Goal: Task Accomplishment & Management: Manage account settings

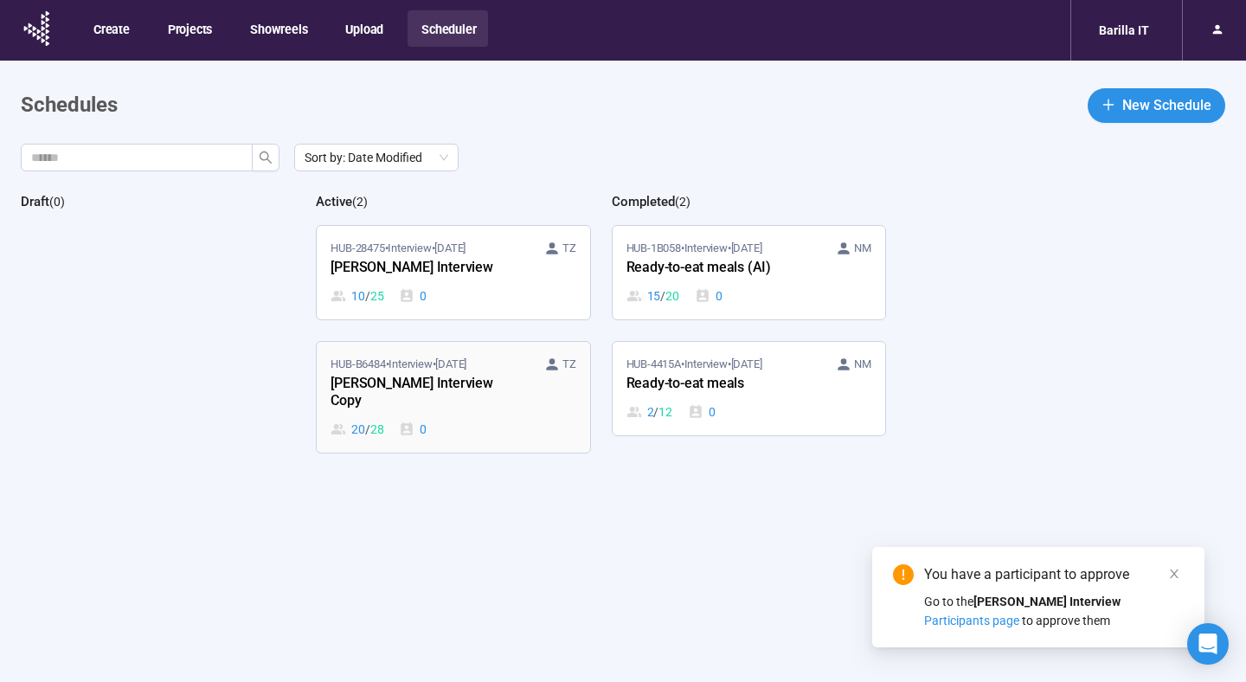
click at [478, 385] on div "[PERSON_NAME] Interview Copy" at bounding box center [425, 393] width 190 height 40
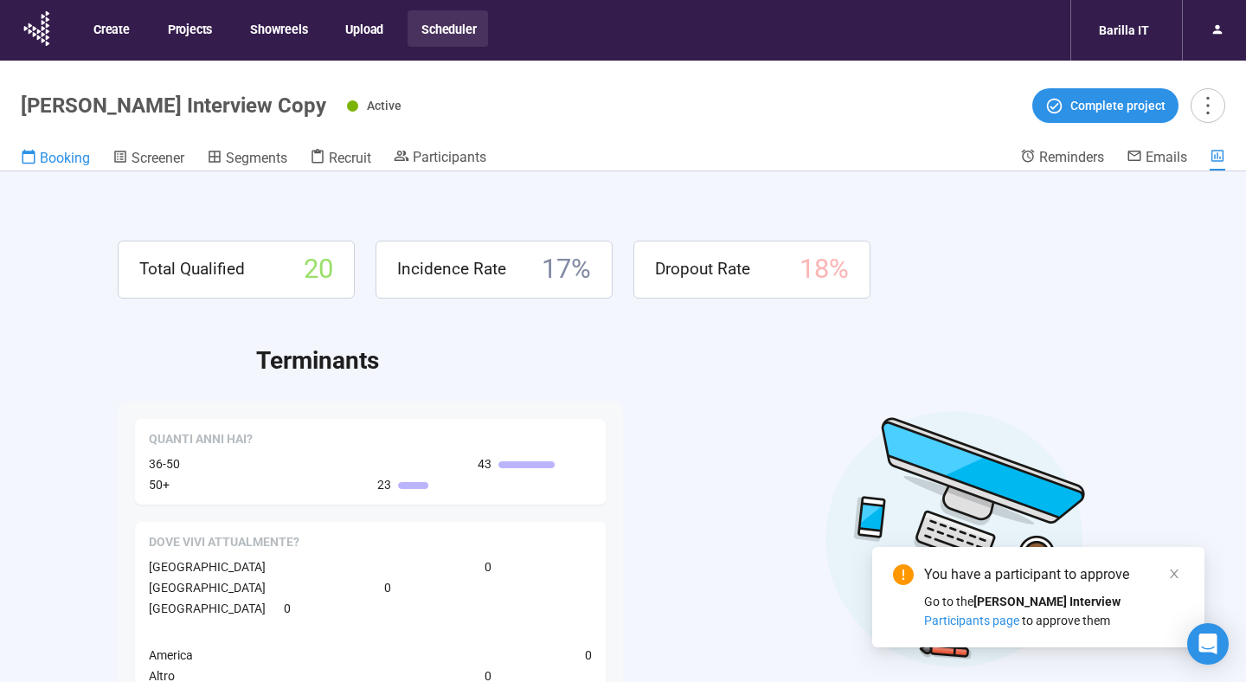
click at [55, 161] on span "Booking" at bounding box center [65, 158] width 50 height 16
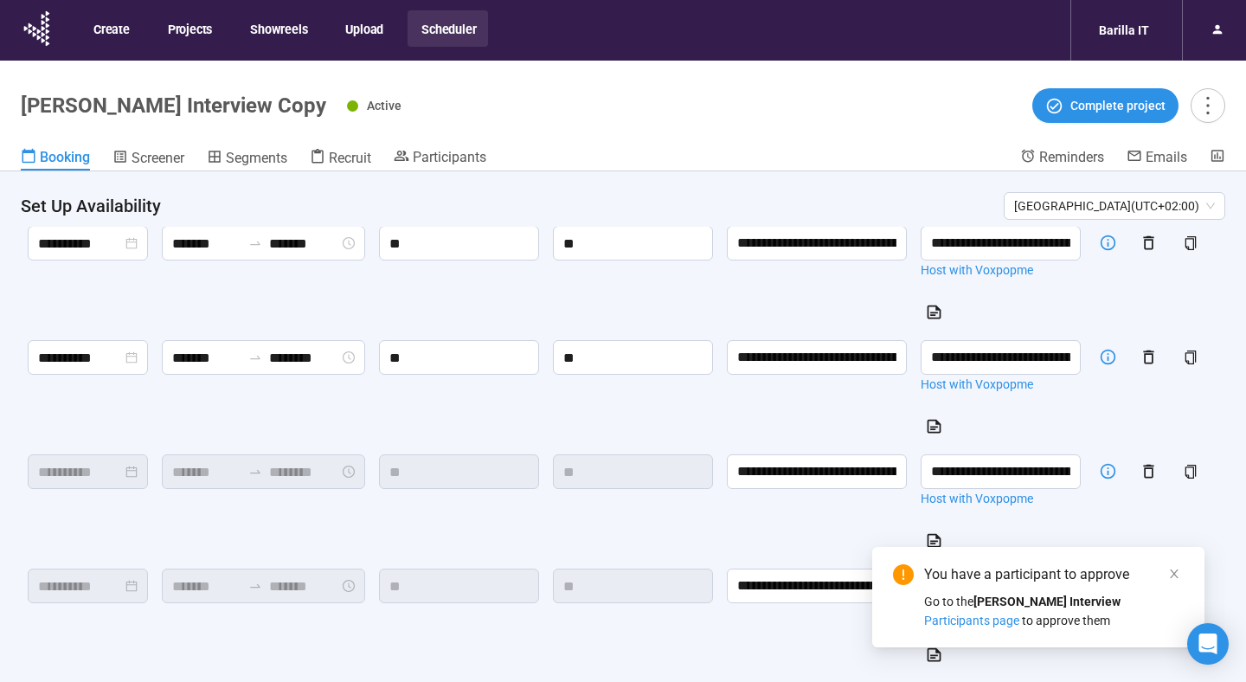
scroll to position [588, 0]
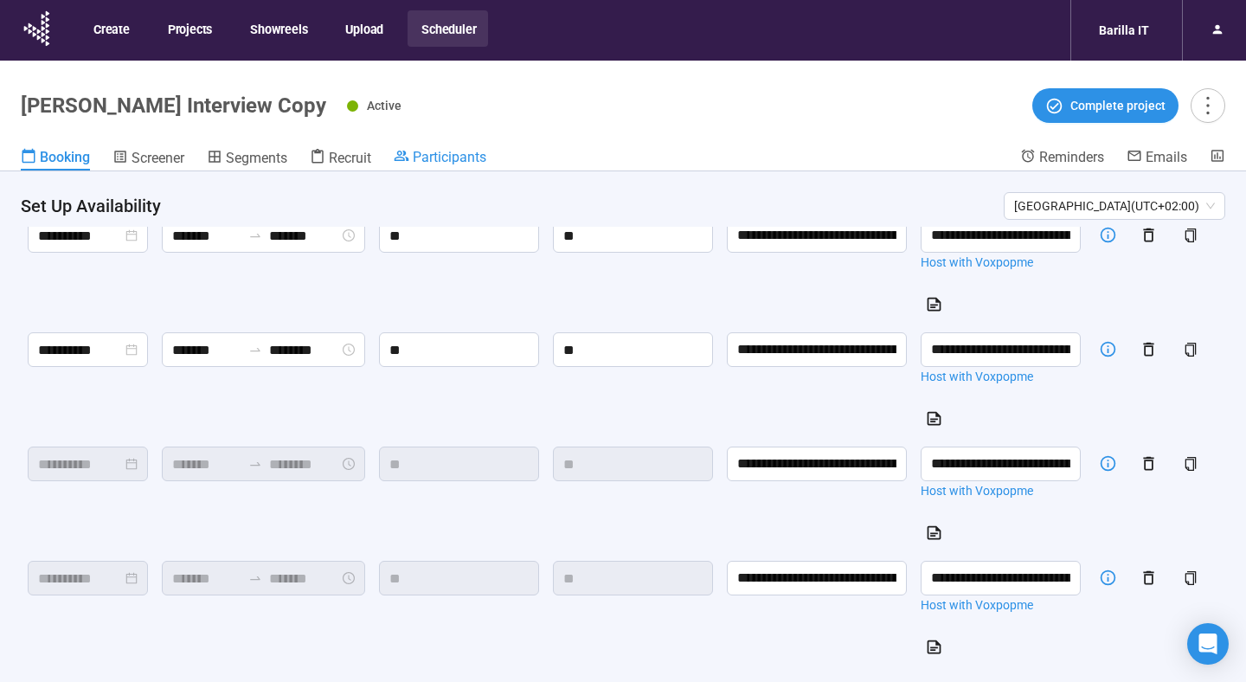
click at [450, 154] on span "Participants" at bounding box center [450, 157] width 74 height 16
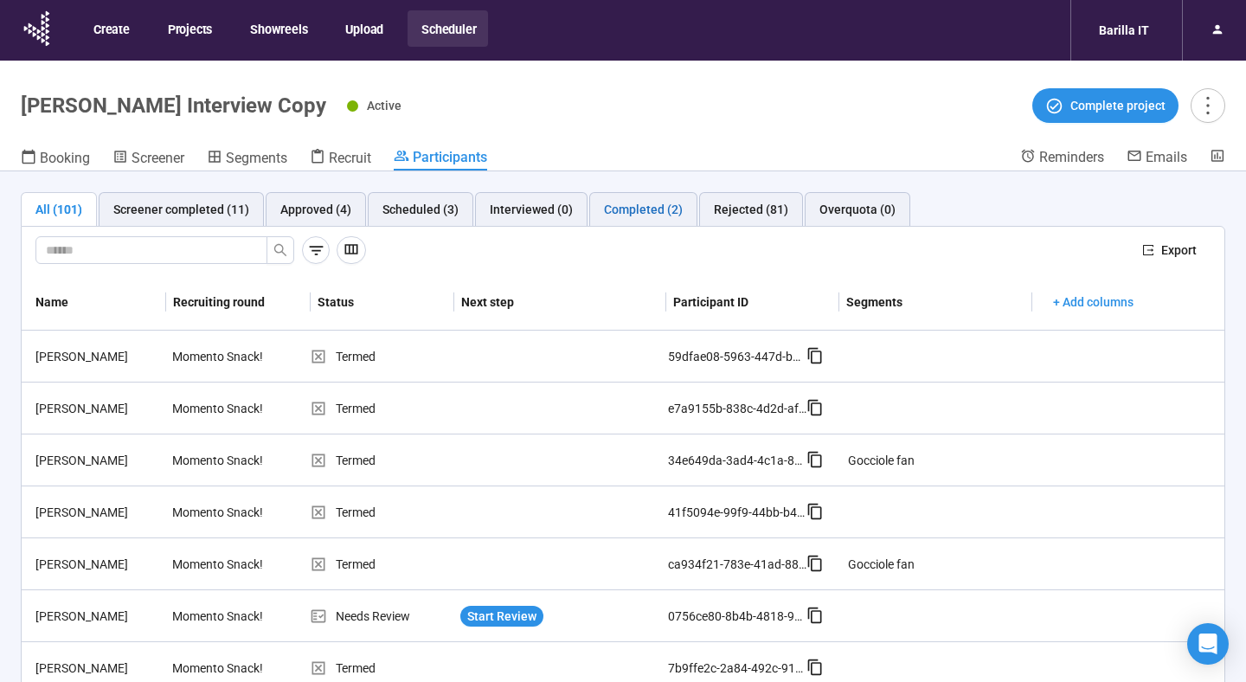
click at [604, 215] on div "Completed (2)" at bounding box center [643, 209] width 79 height 19
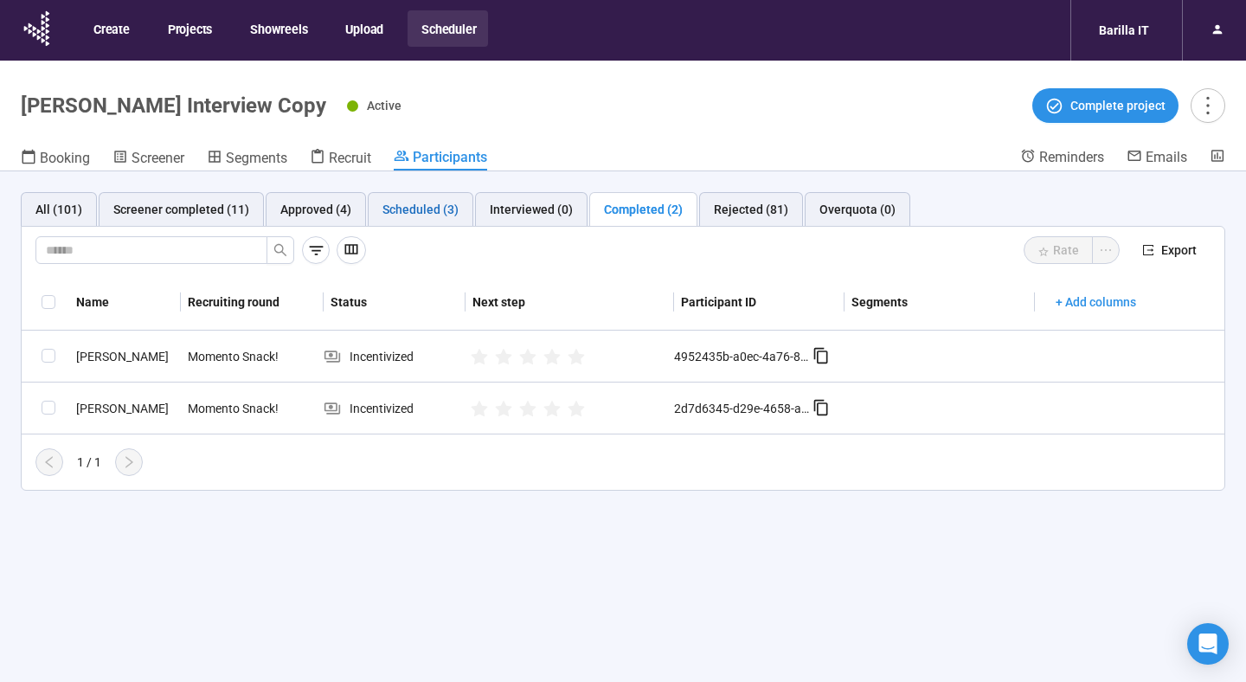
click at [397, 216] on div "Scheduled (3)" at bounding box center [420, 209] width 76 height 19
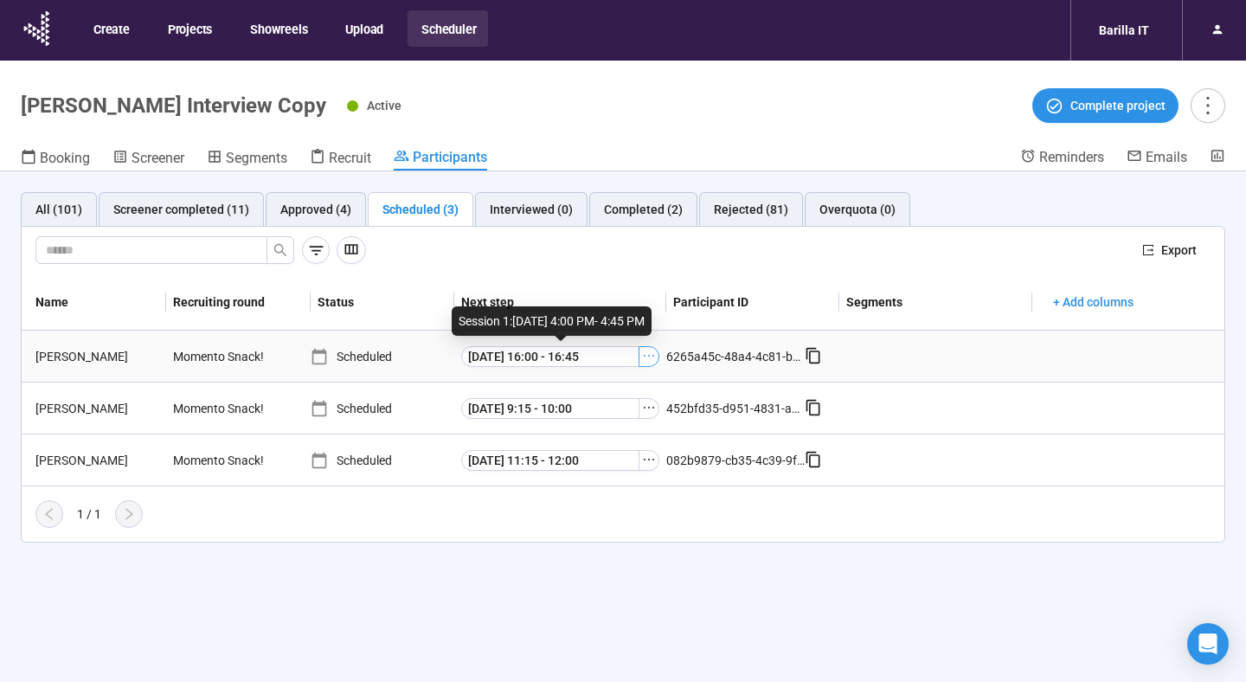
click at [651, 356] on icon "ellipsis" at bounding box center [649, 356] width 14 height 14
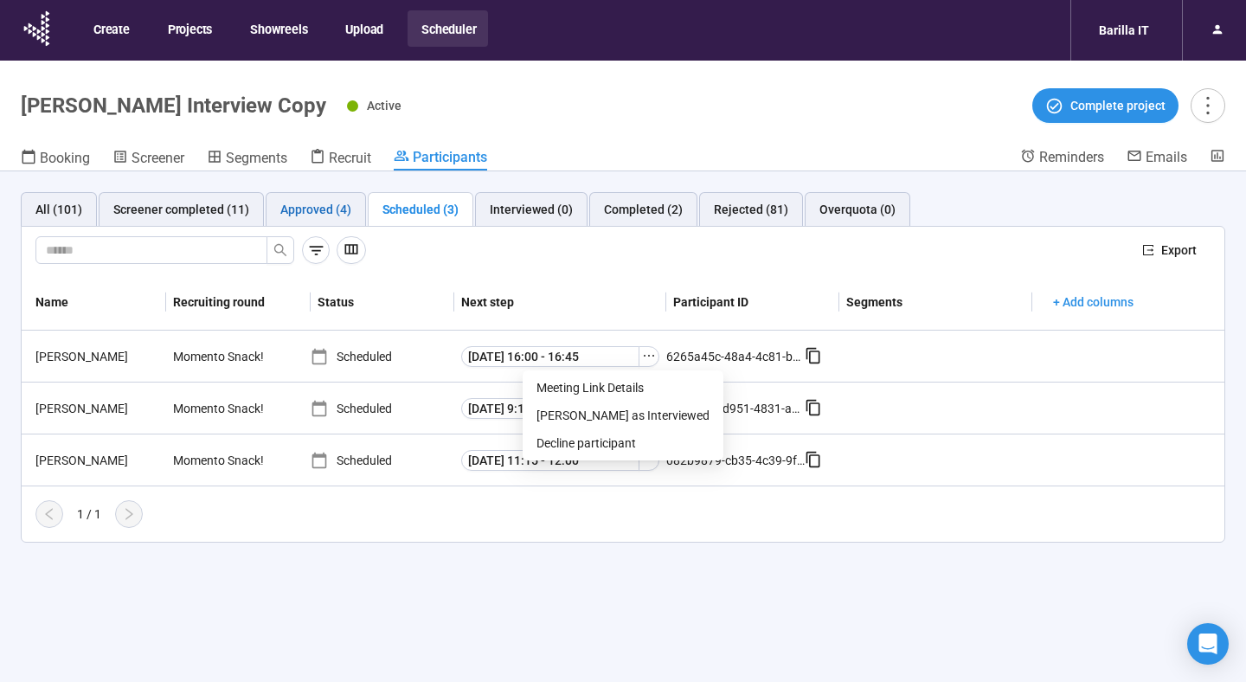
click at [313, 207] on div "Approved (4)" at bounding box center [315, 209] width 71 height 19
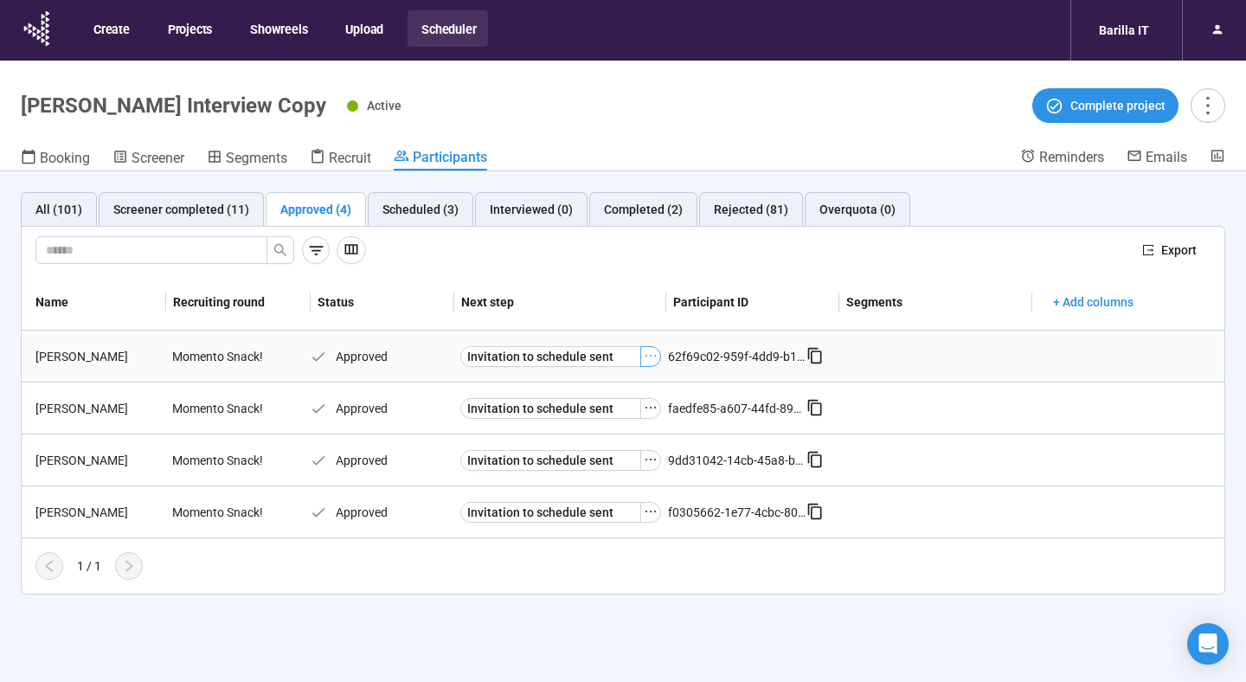
click at [651, 356] on icon "ellipsis" at bounding box center [651, 356] width 14 height 14
click at [449, 88] on div "Active Complete project" at bounding box center [786, 105] width 878 height 35
